Goal: Find specific page/section: Find specific page/section

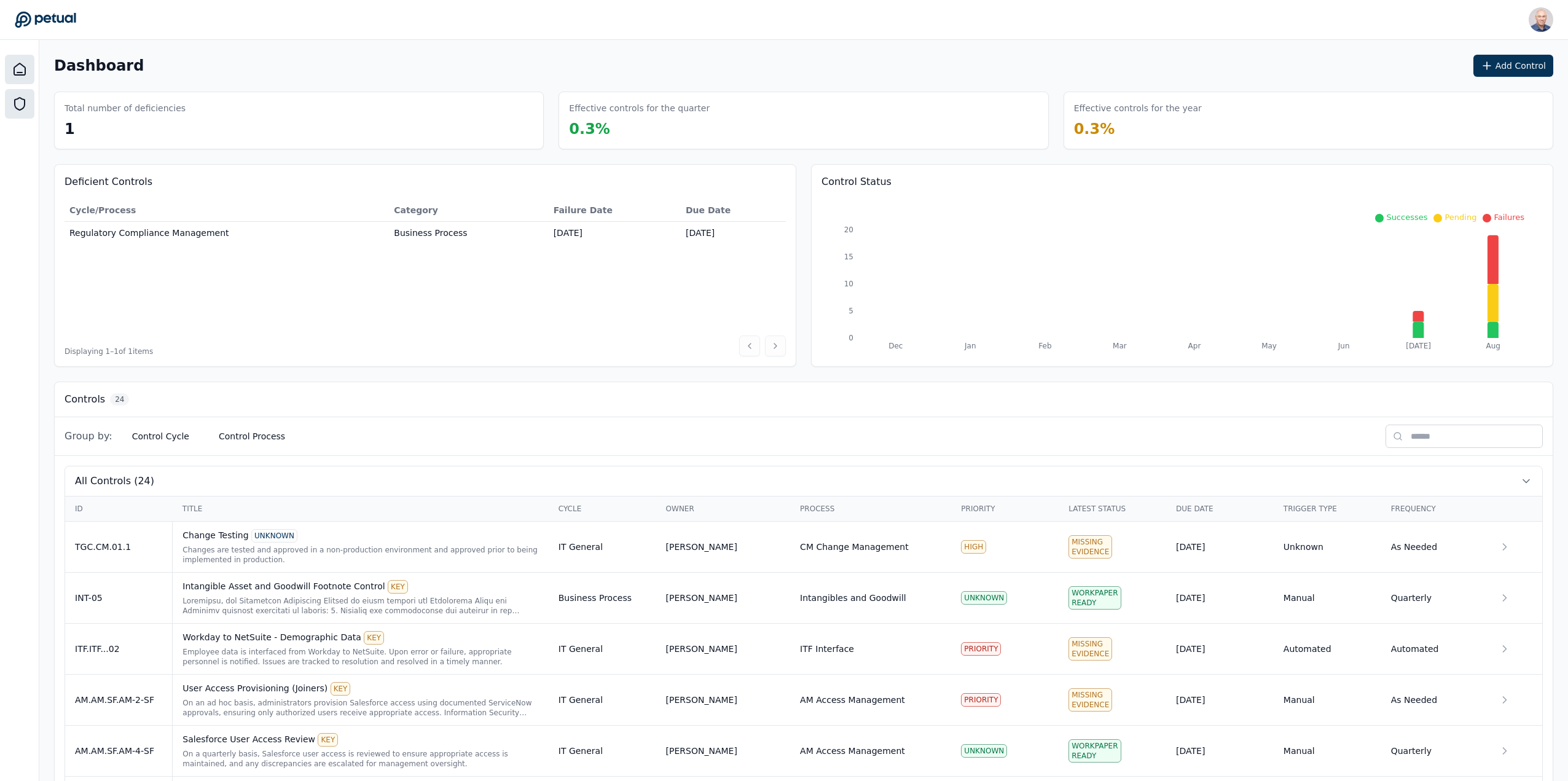
click at [22, 107] on icon at bounding box center [20, 104] width 15 height 15
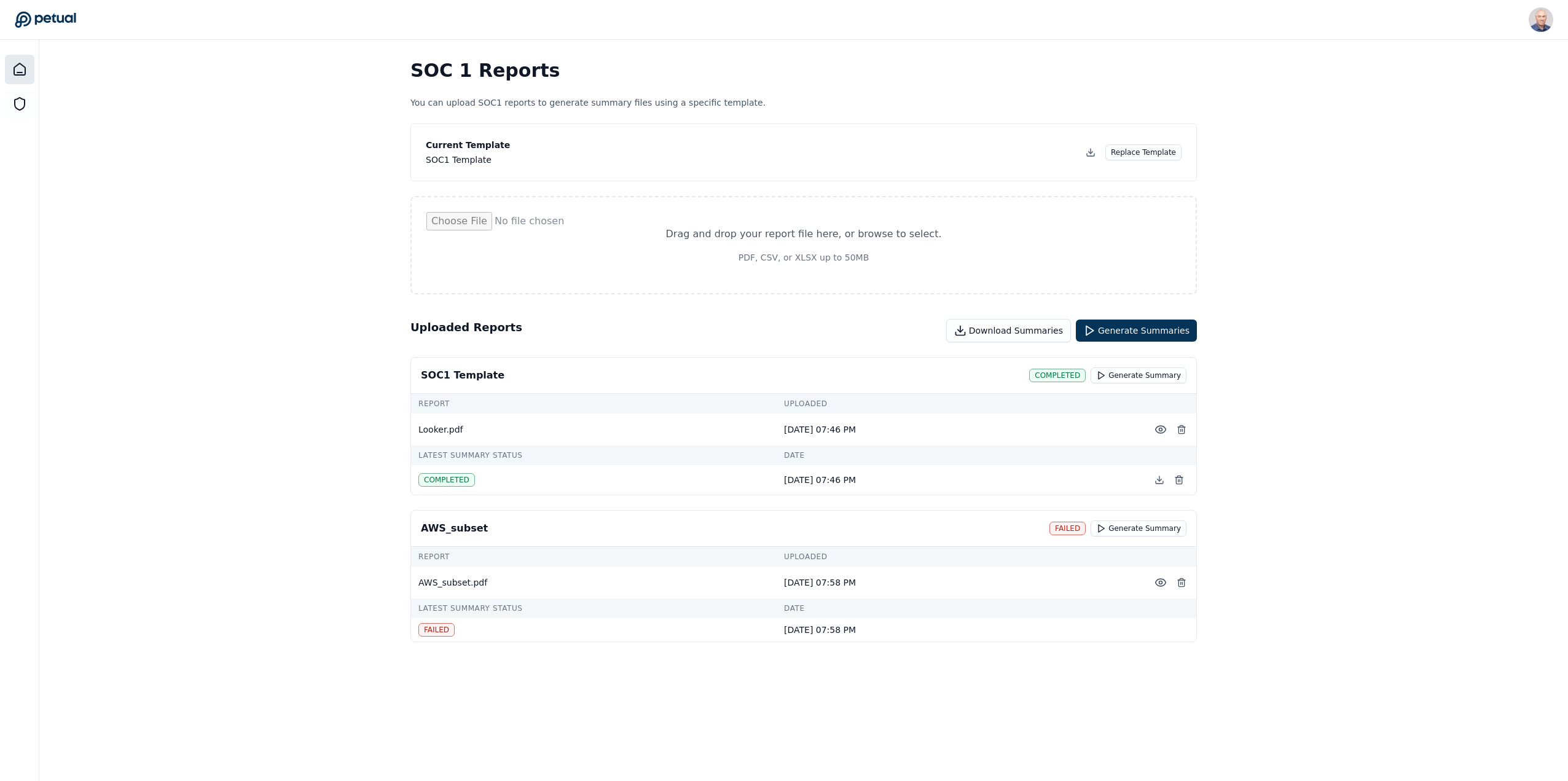
click at [22, 64] on icon at bounding box center [20, 69] width 15 height 15
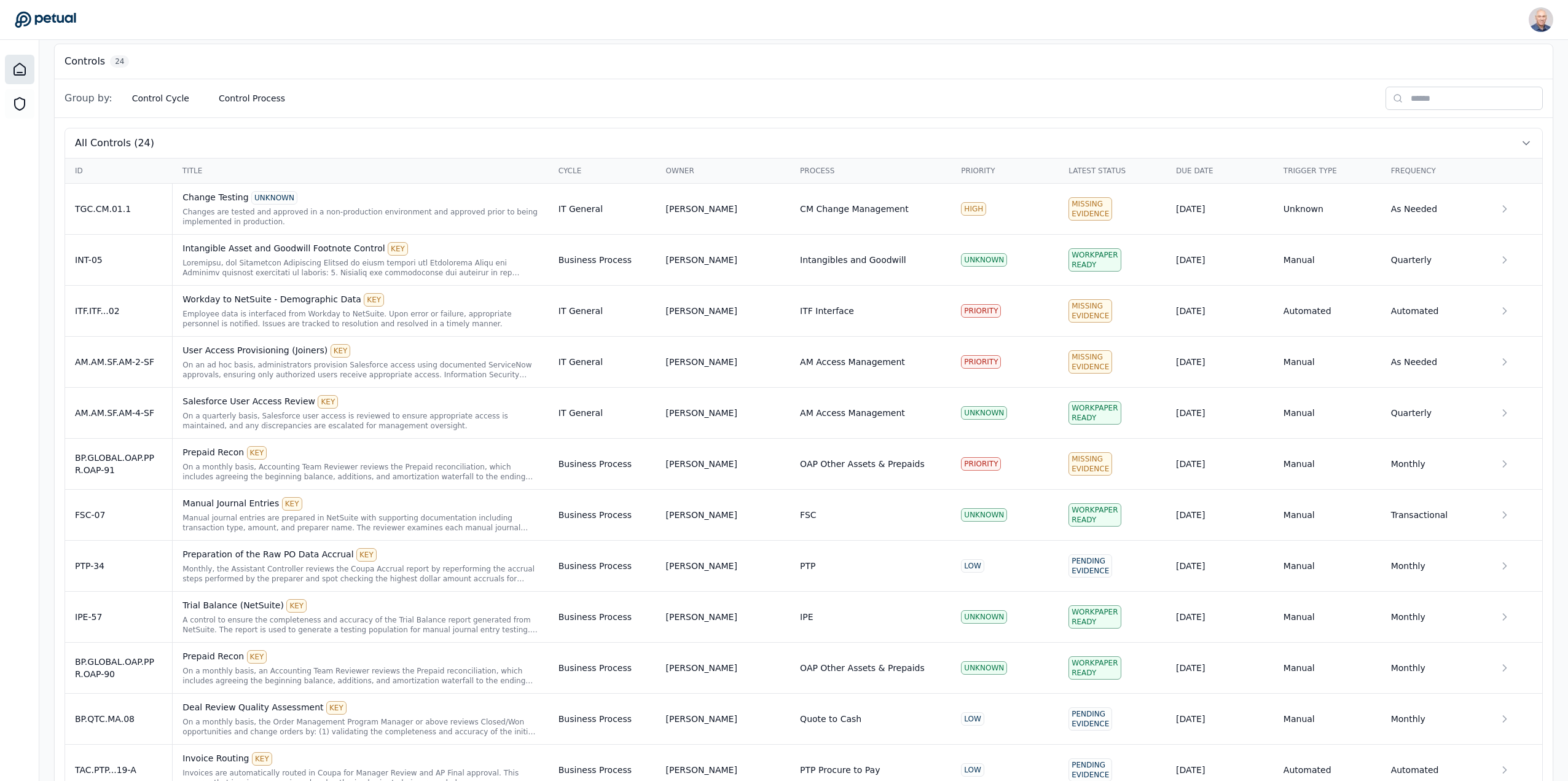
scroll to position [314, 0]
